Goal: Task Accomplishment & Management: Complete application form

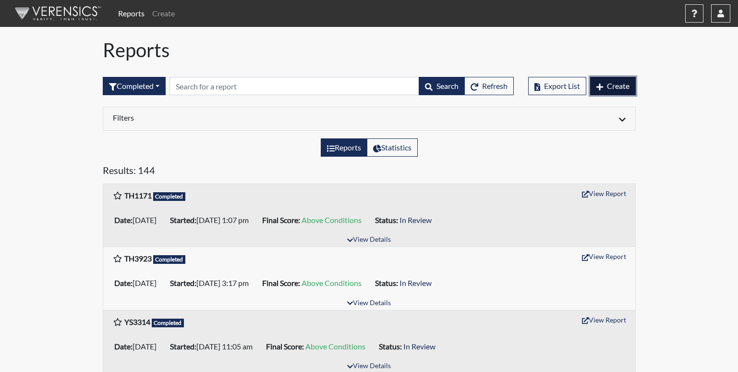
click at [618, 87] on span "Create" at bounding box center [618, 85] width 23 height 9
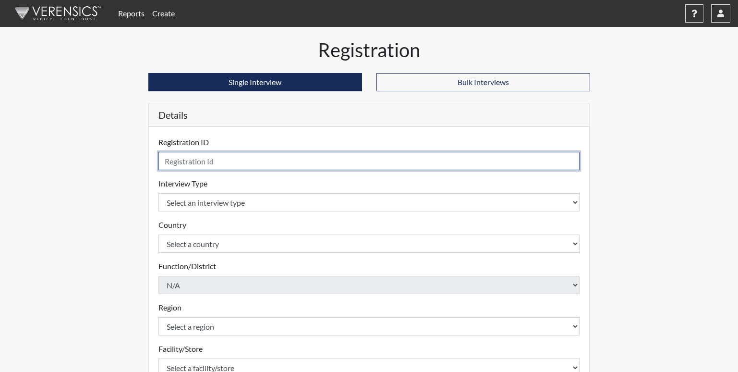
click at [195, 162] on input "text" at bounding box center [368, 161] width 421 height 18
type input "SH"
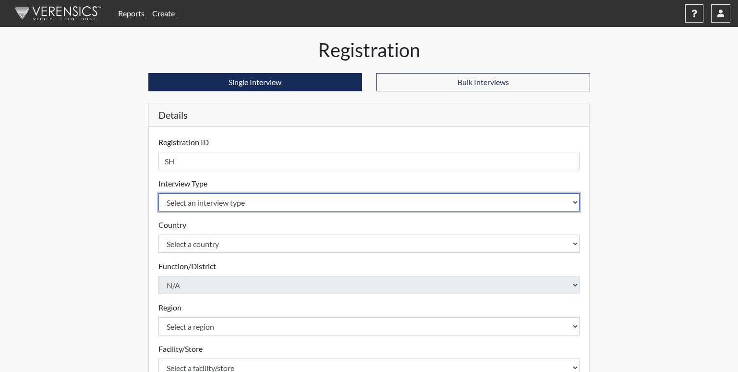
click at [194, 205] on select "Select an interview type Corrections Pre-Employment" at bounding box center [368, 202] width 421 height 18
select select "ff733e93-e1bf-11ea-9c9f-0eff0cf7eb8f"
click at [158, 193] on select "Select an interview type Corrections Pre-Employment" at bounding box center [368, 202] width 421 height 18
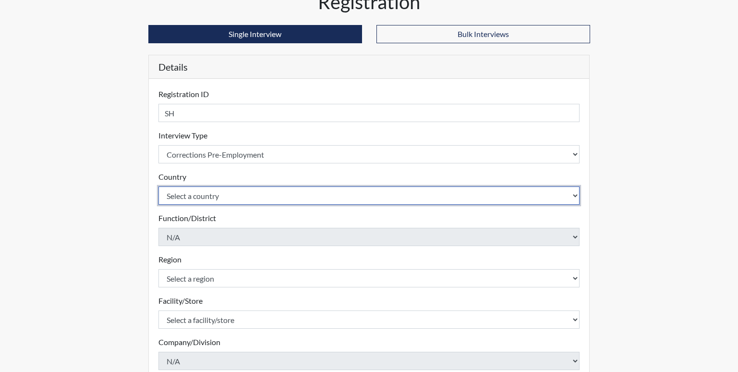
click at [207, 196] on select "Select a country United States Mexico" at bounding box center [368, 195] width 421 height 18
select select "united-states-of-america"
click at [158, 186] on select "Select a country United States Mexico" at bounding box center [368, 195] width 421 height 18
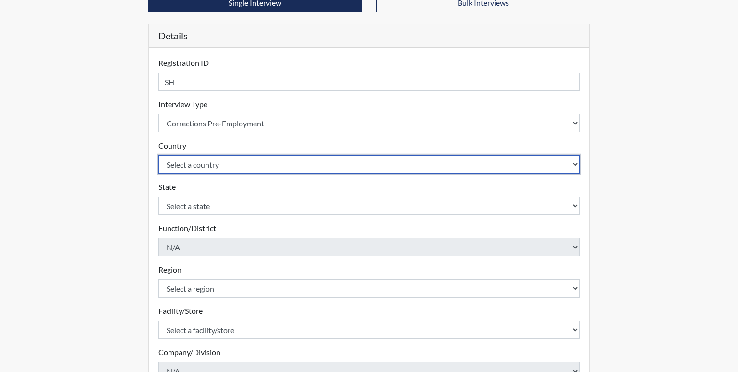
scroll to position [96, 0]
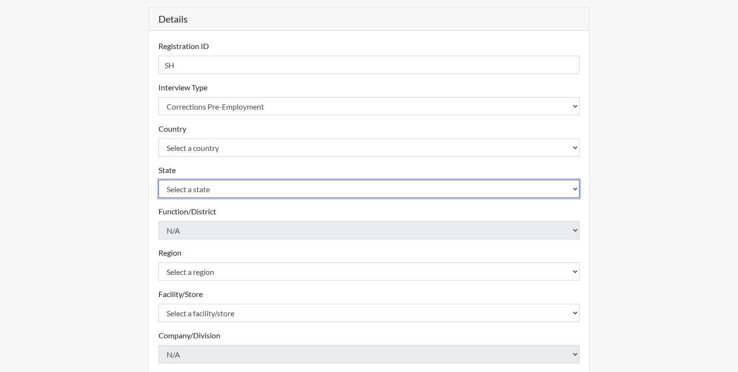
click at [205, 188] on select "Select a state Alabama Alaska Arizona Arkansas California Colorado Connecticut …" at bounding box center [368, 189] width 421 height 18
select select "GA"
click at [158, 180] on select "Select a state Alabama Alaska Arizona Arkansas California Colorado Connecticut …" at bounding box center [368, 189] width 421 height 18
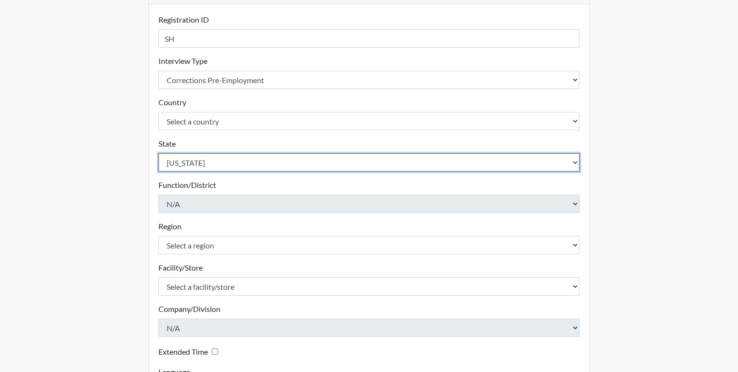
scroll to position [144, 0]
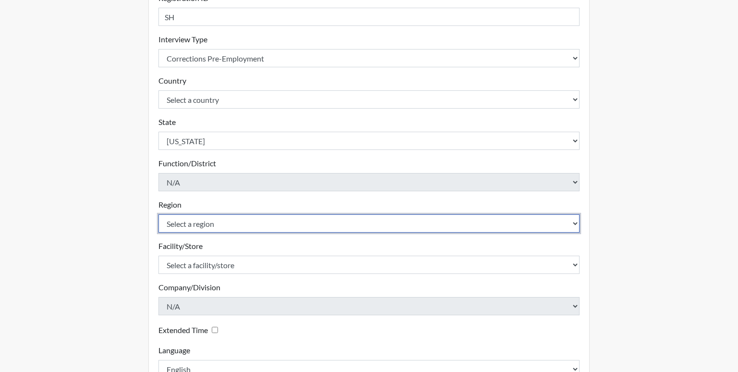
click at [197, 224] on select "Select a region North Region" at bounding box center [368, 223] width 421 height 18
select select "8bdab1f8-09d2-48bf-ae6d-f2dae3084107"
click at [158, 214] on select "Select a region North Region" at bounding box center [368, 223] width 421 height 18
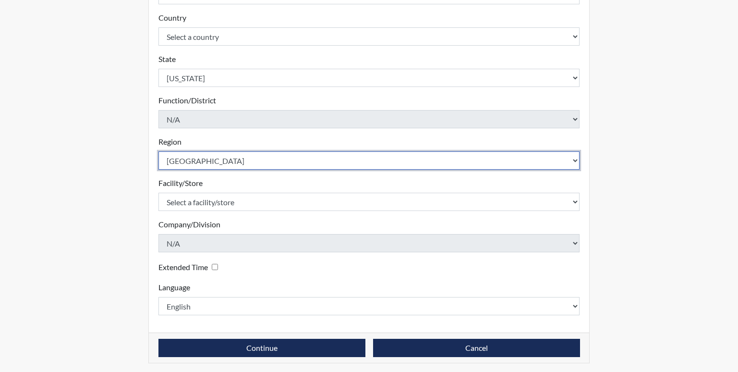
scroll to position [210, 0]
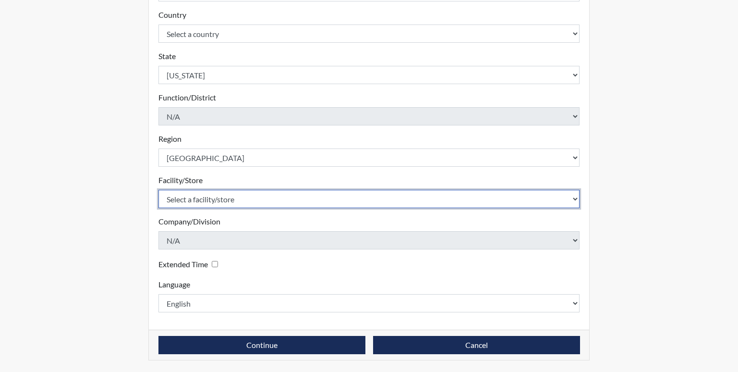
click at [213, 200] on select "Select a facility/store Washington SP" at bounding box center [368, 199] width 421 height 18
select select "fe407943-bc9d-4ba8-82b2-0fc87c71e18f"
click at [158, 190] on select "Select a facility/store Washington SP" at bounding box center [368, 199] width 421 height 18
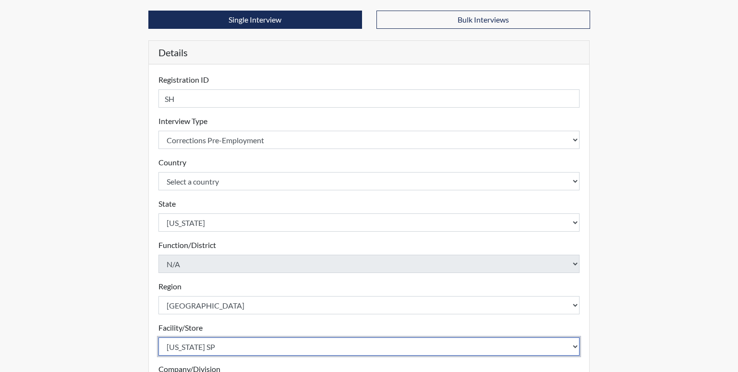
scroll to position [18, 0]
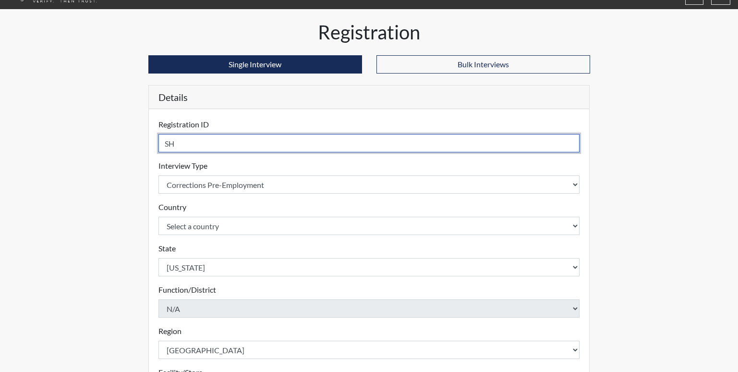
click at [178, 143] on input "SH" at bounding box center [368, 143] width 421 height 18
click at [180, 142] on input "SH" at bounding box center [368, 143] width 421 height 18
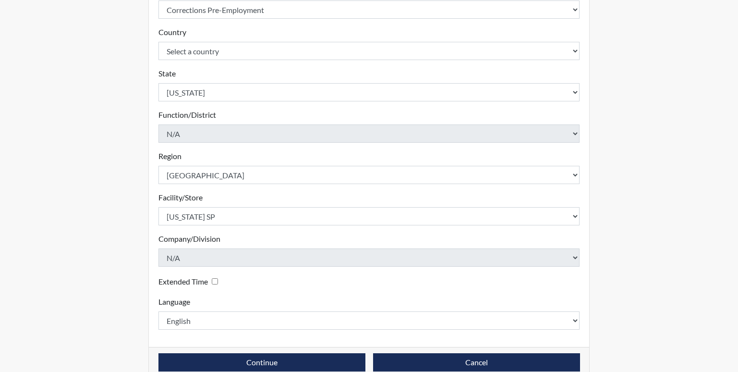
scroll to position [210, 0]
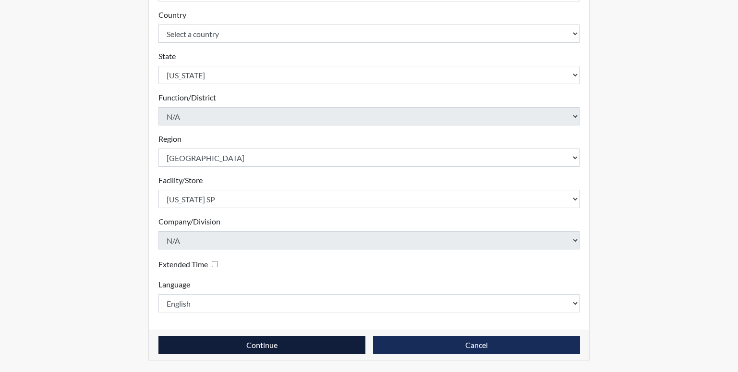
type input "SH9157"
click at [272, 345] on button "Continue" at bounding box center [261, 345] width 207 height 18
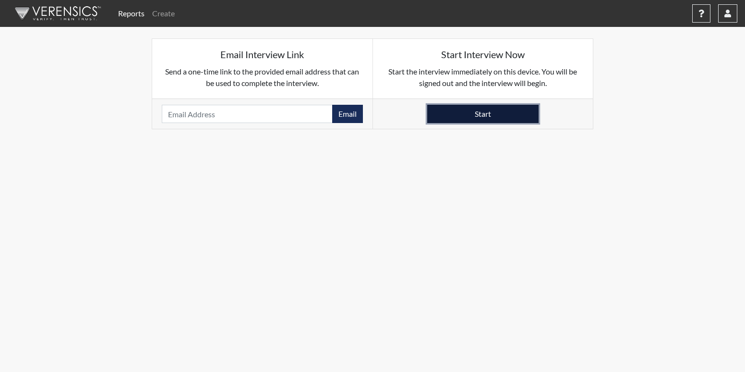
click at [521, 113] on button "Start" at bounding box center [482, 114] width 111 height 18
